Goal: Task Accomplishment & Management: Manage account settings

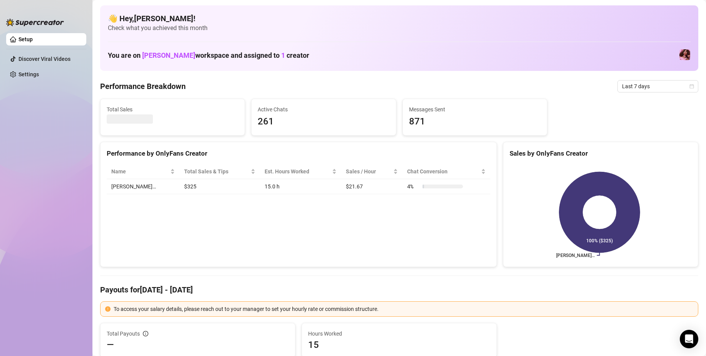
click at [576, 107] on div "Total Sales Active Chats 261 Messages Sent 871" at bounding box center [399, 117] width 604 height 37
click at [570, 91] on div "Performance Breakdown Last 7 days" at bounding box center [399, 86] width 598 height 12
click at [51, 257] on ul "Setup Discover Viral Videos Settings" at bounding box center [46, 188] width 80 height 316
click at [530, 70] on div "👋 Hey, Arnie ! Check what you achieved this month You are on Morgan Cleary work…" at bounding box center [399, 37] width 598 height 65
click at [74, 129] on ul "Setup Discover Viral Videos Settings" at bounding box center [46, 188] width 80 height 316
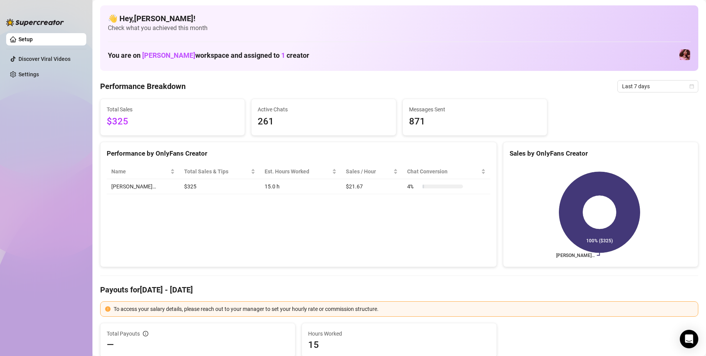
drag, startPoint x: 80, startPoint y: 126, endPoint x: 22, endPoint y: 133, distance: 58.2
click at [22, 133] on ul "Setup Discover Viral Videos Settings" at bounding box center [46, 188] width 80 height 316
drag, startPoint x: 23, startPoint y: 133, endPoint x: 28, endPoint y: 97, distance: 35.9
click at [28, 97] on ul "Setup Discover Viral Videos Settings" at bounding box center [46, 188] width 80 height 316
click at [530, 17] on h4 "👋 Hey, [PERSON_NAME] !" at bounding box center [399, 18] width 582 height 11
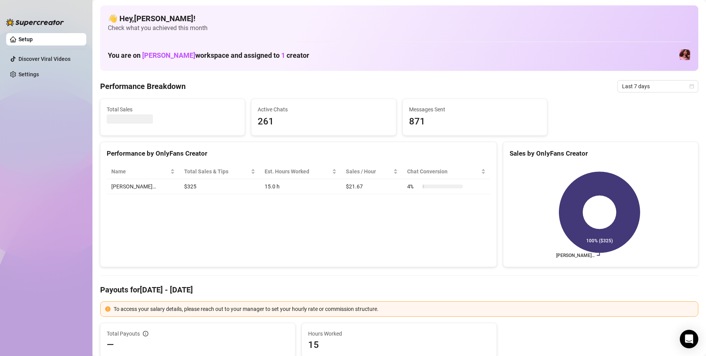
click at [53, 125] on ul "Setup Discover Viral Videos Settings" at bounding box center [46, 188] width 80 height 316
click at [43, 125] on ul "Setup Discover Viral Videos Settings" at bounding box center [46, 188] width 80 height 316
click at [567, 100] on div "Total Sales $325 Active Chats 261 Messages Sent 871" at bounding box center [399, 117] width 604 height 37
click at [500, 12] on div "👋 Hey, [PERSON_NAME] ! Check what you achieved this month You are on [PERSON_NA…" at bounding box center [399, 37] width 598 height 65
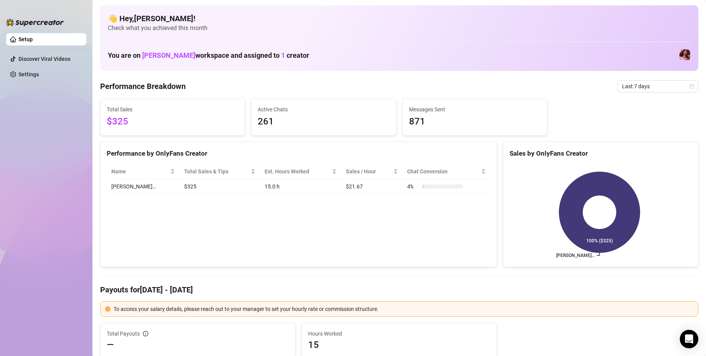
click at [622, 116] on div "Total Sales $325 Active Chats 261 Messages Sent 871" at bounding box center [399, 117] width 604 height 37
click at [507, 87] on div "Performance Breakdown Last 7 days" at bounding box center [399, 86] width 598 height 12
click at [587, 109] on div "Total Sales $325 Active Chats 261 Messages Sent 871" at bounding box center [399, 117] width 604 height 37
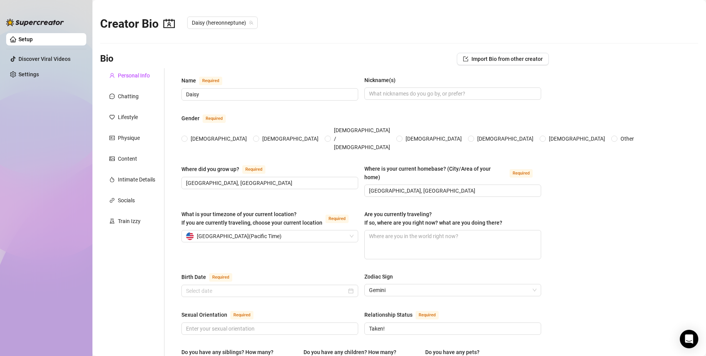
type input "[DATE]"
click at [122, 93] on div "Chatting" at bounding box center [128, 96] width 21 height 8
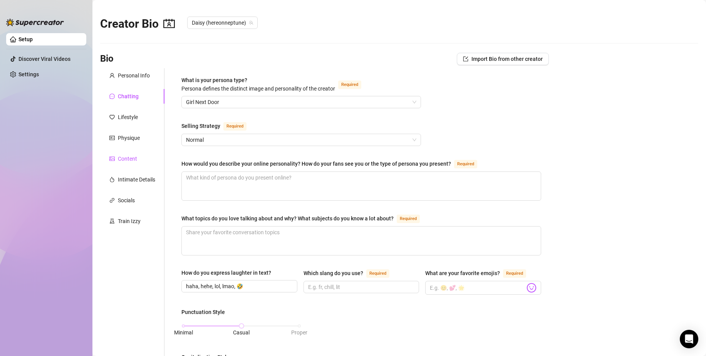
click at [133, 160] on div "Content" at bounding box center [127, 158] width 19 height 8
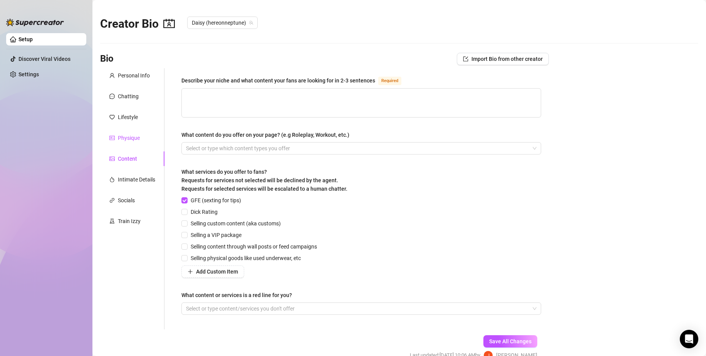
click at [131, 139] on div "Physique" at bounding box center [129, 138] width 22 height 8
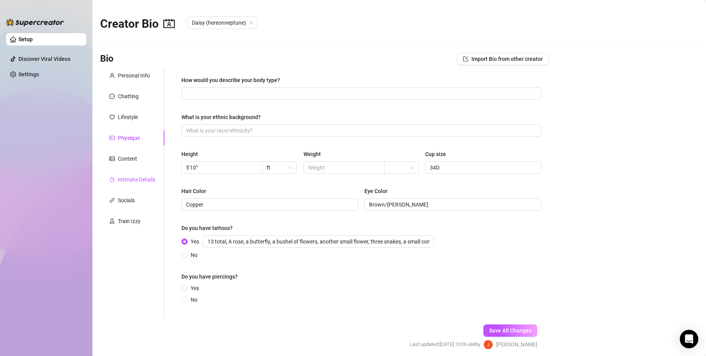
click at [133, 179] on div "Intimate Details" at bounding box center [136, 179] width 37 height 8
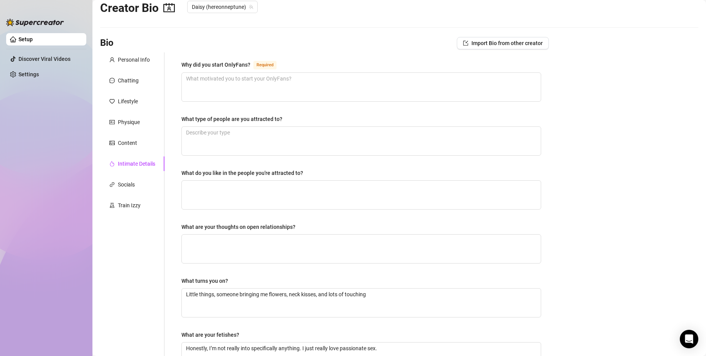
scroll to position [13, 0]
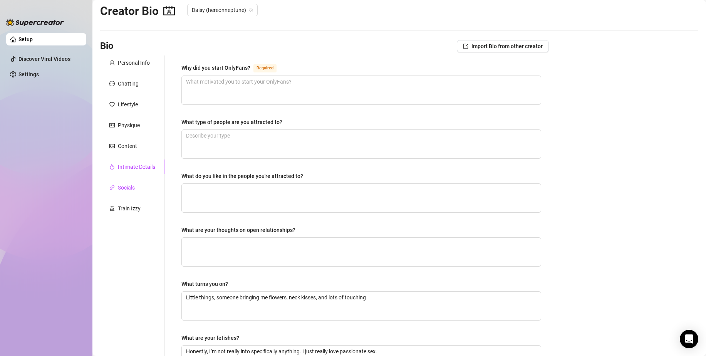
click at [131, 185] on div "Socials" at bounding box center [126, 187] width 17 height 8
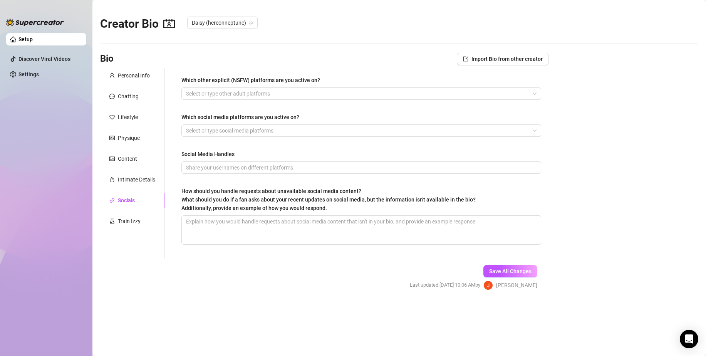
scroll to position [0, 0]
click at [136, 70] on div "Personal Info" at bounding box center [132, 75] width 64 height 15
